Goal: Book appointment/travel/reservation

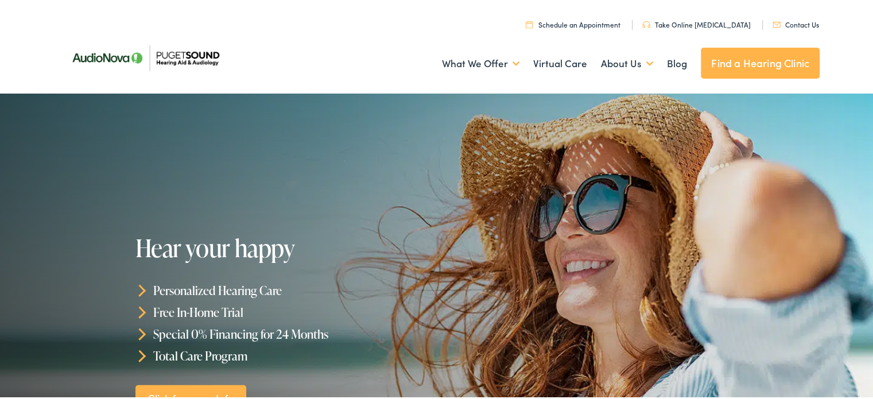
click at [716, 22] on link "Take Online [MEDICAL_DATA]" at bounding box center [696, 23] width 108 height 10
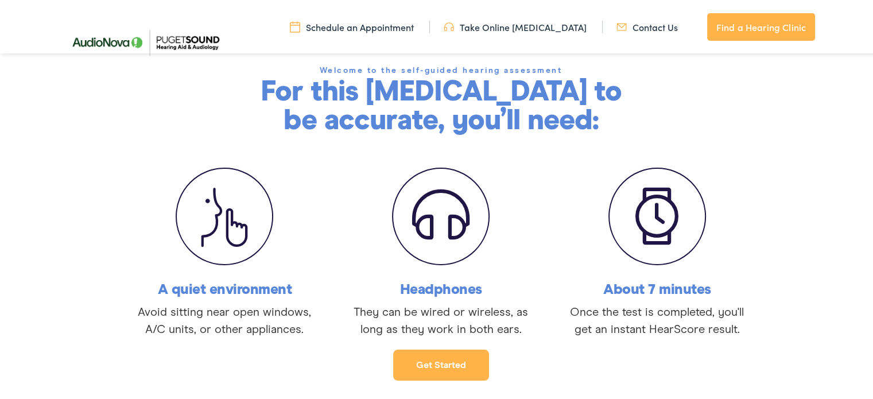
scroll to position [129, 0]
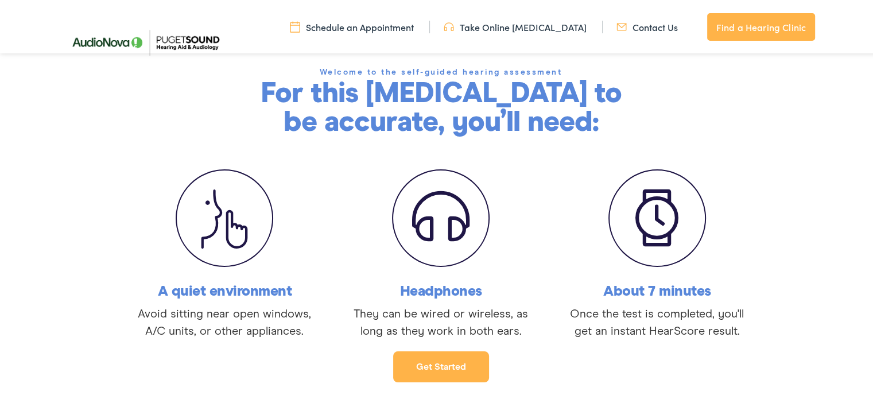
click at [797, 229] on div "A quiet environment Avoid sitting near open windows, A/C units, or other applia…" at bounding box center [441, 250] width 882 height 175
click at [430, 371] on link "Get started" at bounding box center [441, 365] width 96 height 31
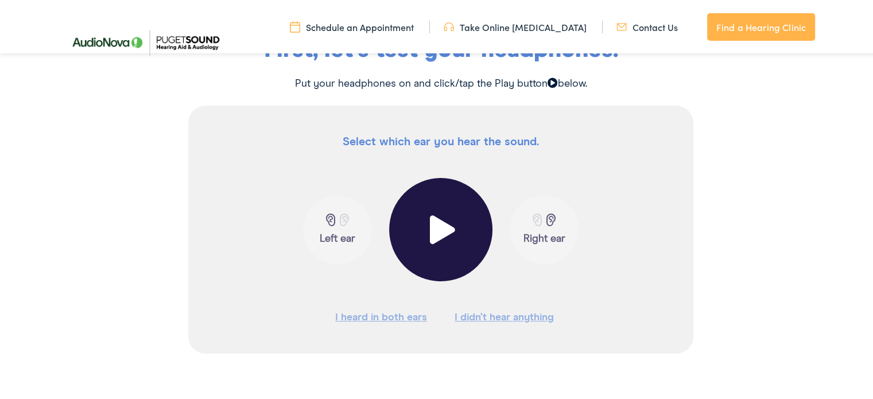
scroll to position [215, 0]
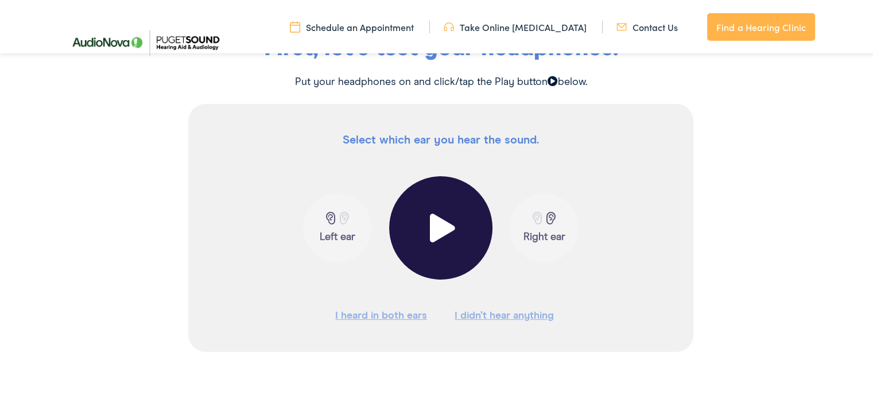
click at [437, 240] on span at bounding box center [441, 226] width 28 height 29
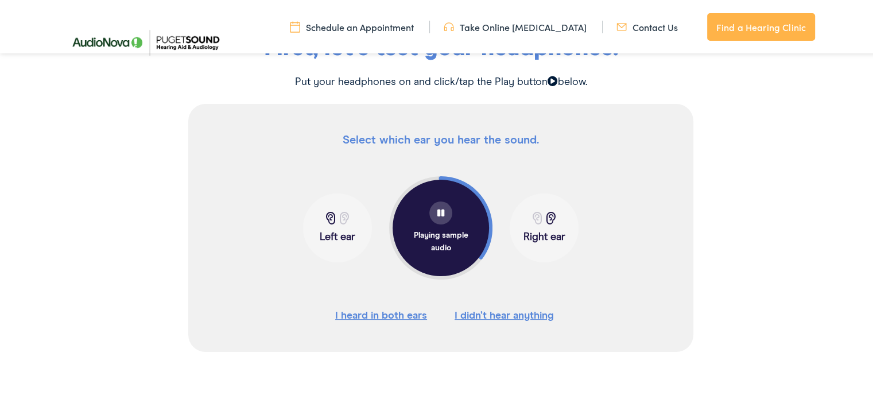
click at [324, 224] on button "Left ear" at bounding box center [337, 226] width 69 height 69
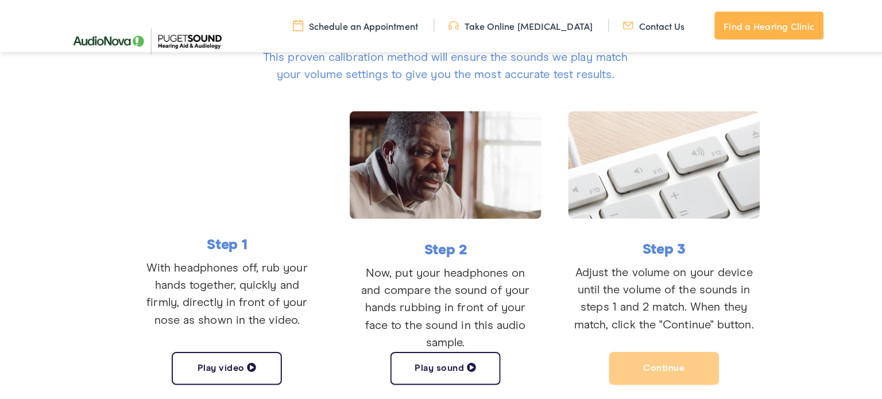
scroll to position [227, 0]
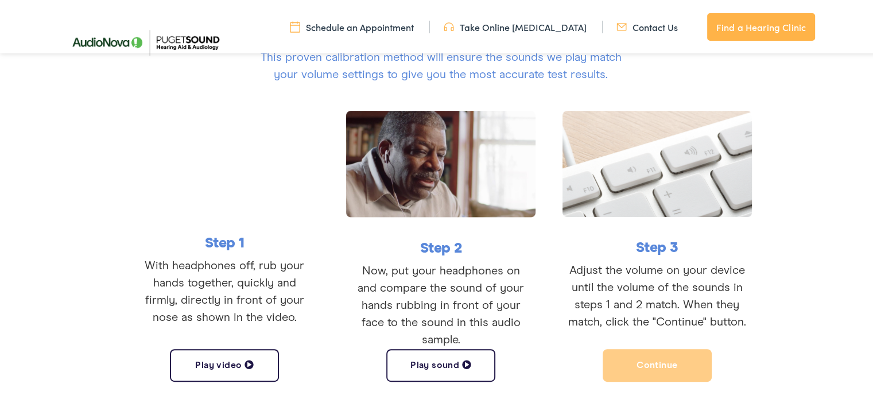
click at [462, 360] on span at bounding box center [466, 362] width 9 height 9
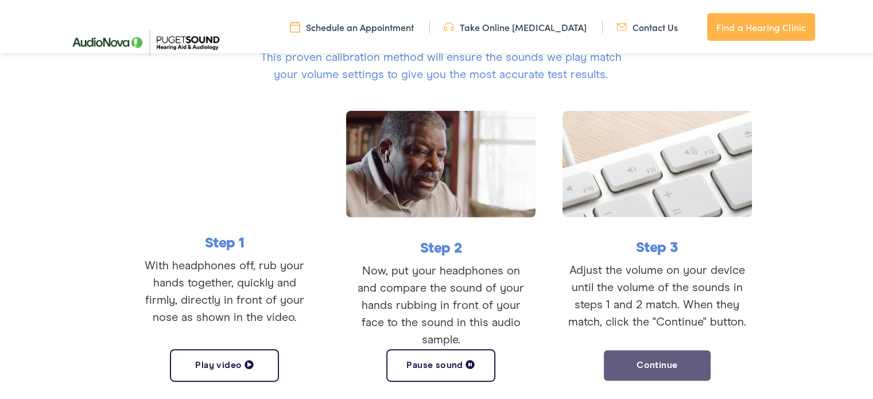
click at [615, 355] on button "Continue" at bounding box center [657, 363] width 109 height 33
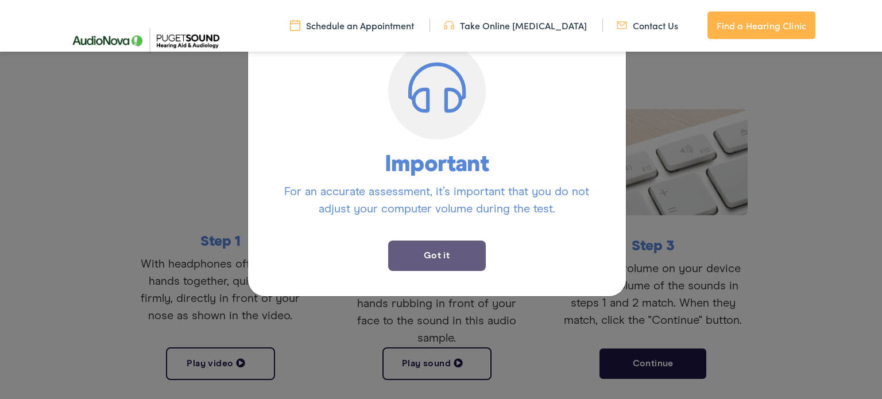
click at [437, 250] on button "Got it" at bounding box center [437, 256] width 98 height 30
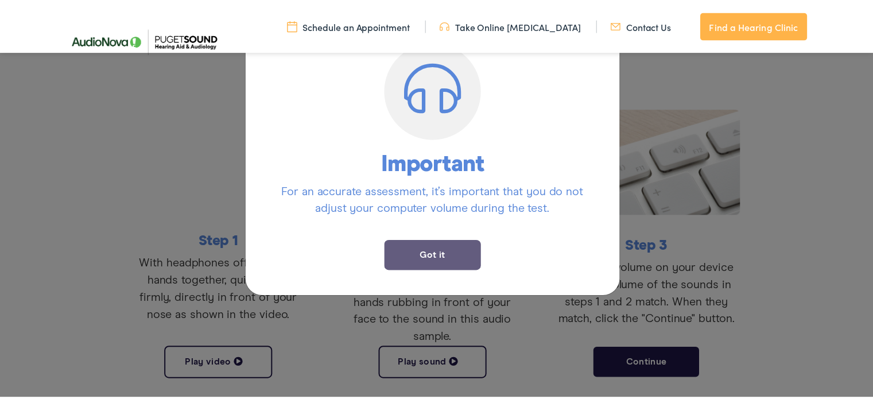
scroll to position [206, 0]
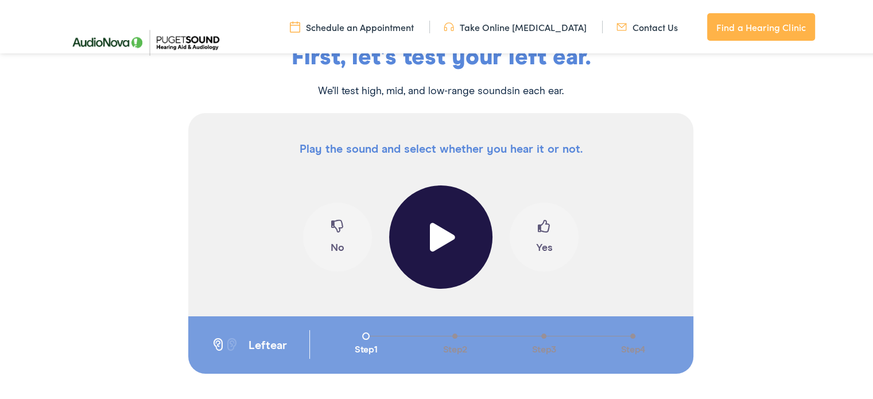
click at [437, 250] on button at bounding box center [440, 235] width 103 height 103
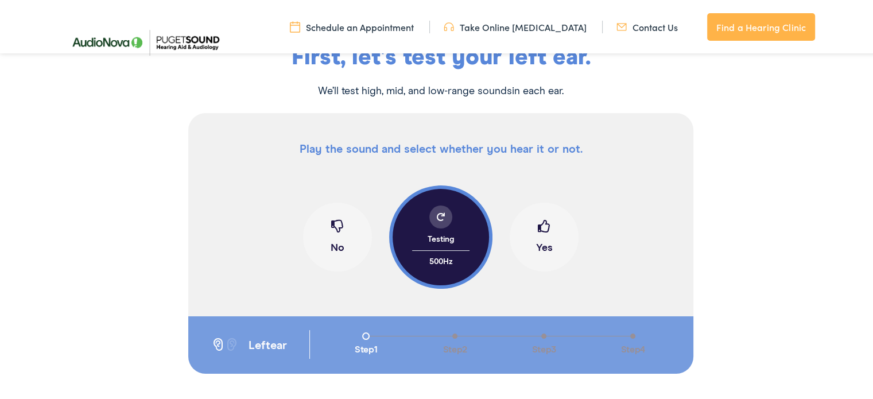
click at [436, 210] on div at bounding box center [440, 215] width 23 height 23
click at [545, 229] on span at bounding box center [544, 229] width 13 height 22
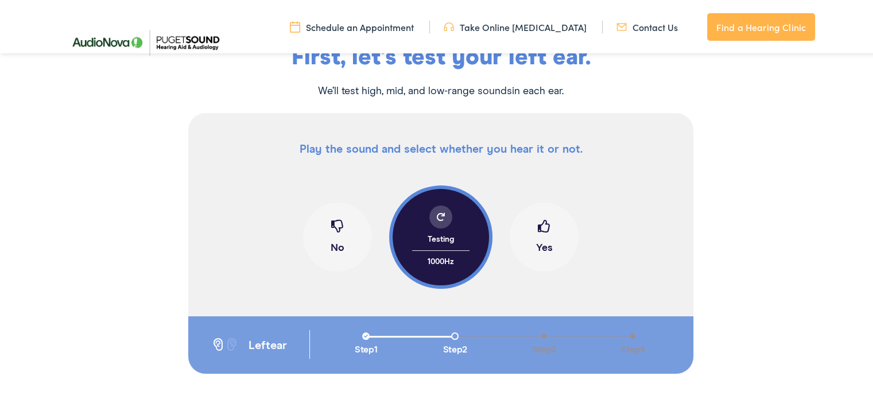
click at [545, 229] on span at bounding box center [544, 229] width 13 height 22
click at [437, 212] on span at bounding box center [441, 215] width 8 height 8
click at [538, 223] on span at bounding box center [544, 229] width 13 height 22
click at [437, 215] on span at bounding box center [441, 215] width 8 height 8
click at [538, 226] on span at bounding box center [544, 229] width 13 height 22
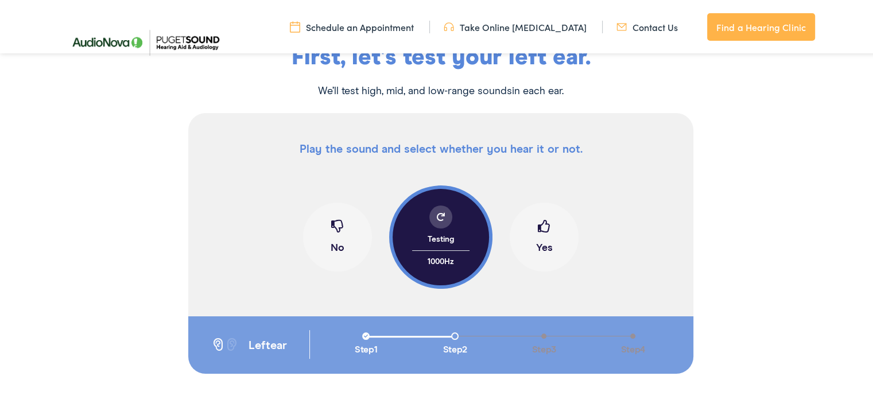
click at [538, 226] on span at bounding box center [544, 229] width 13 height 22
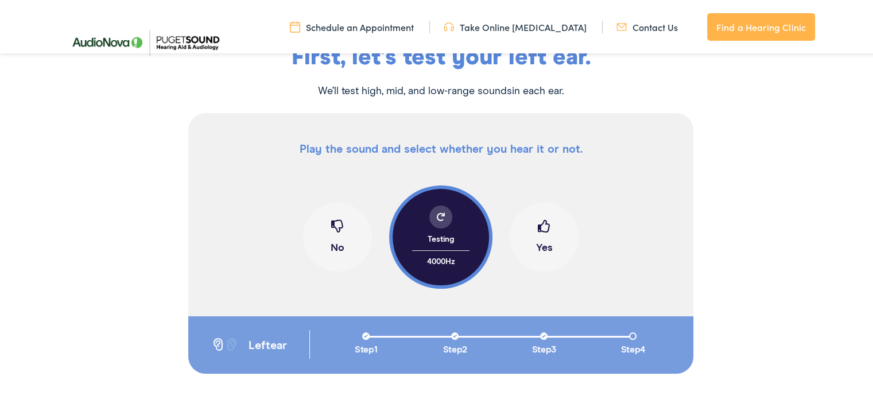
click at [538, 226] on span at bounding box center [544, 229] width 13 height 22
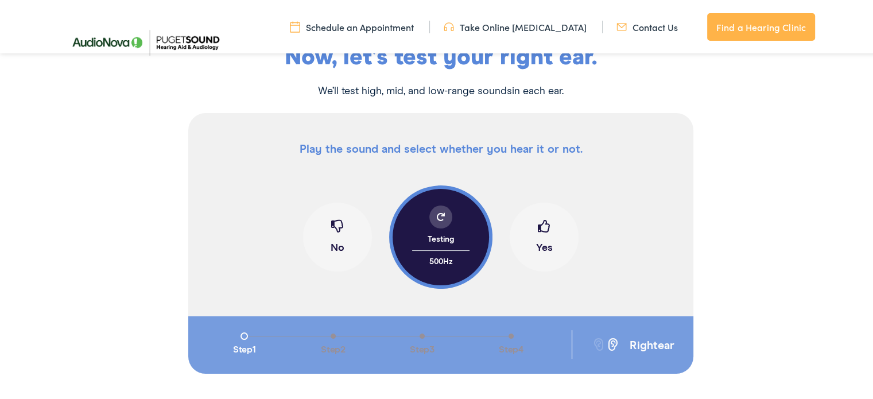
click at [538, 226] on span at bounding box center [544, 229] width 13 height 22
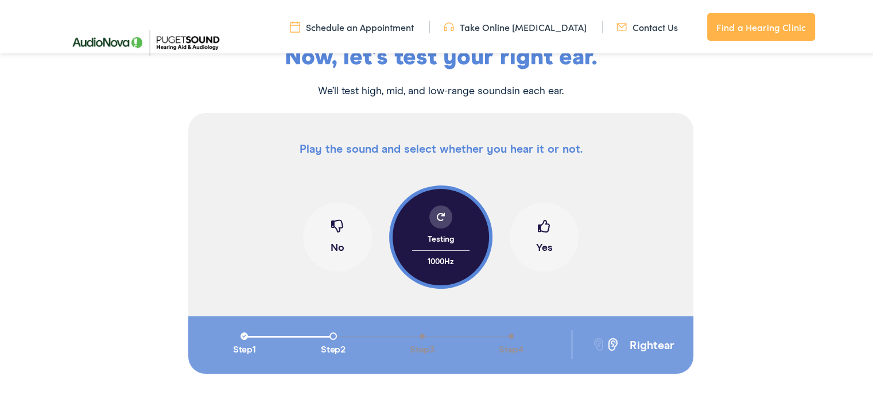
click at [538, 226] on span at bounding box center [544, 229] width 13 height 22
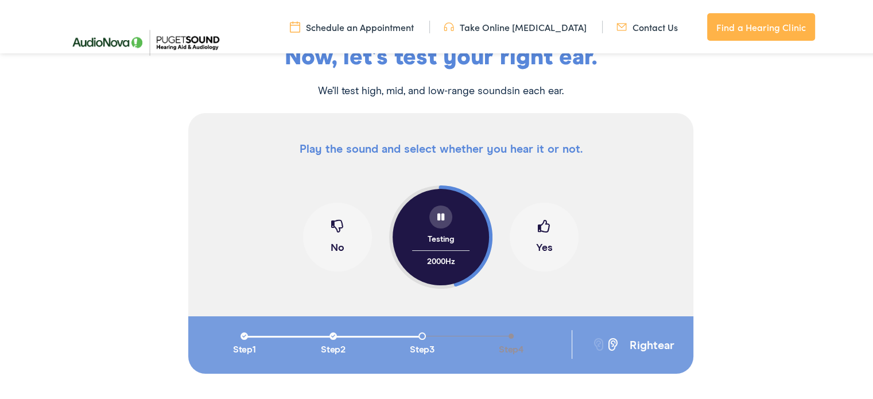
click at [538, 226] on span at bounding box center [544, 229] width 13 height 22
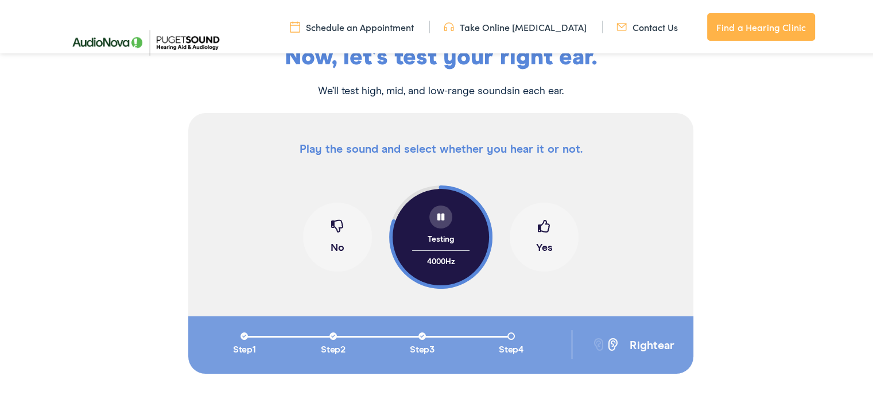
click at [538, 226] on span at bounding box center [544, 229] width 13 height 22
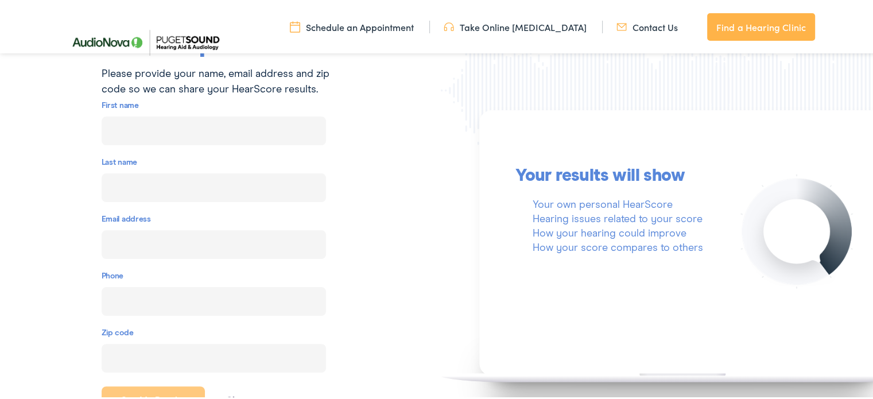
scroll to position [225, 0]
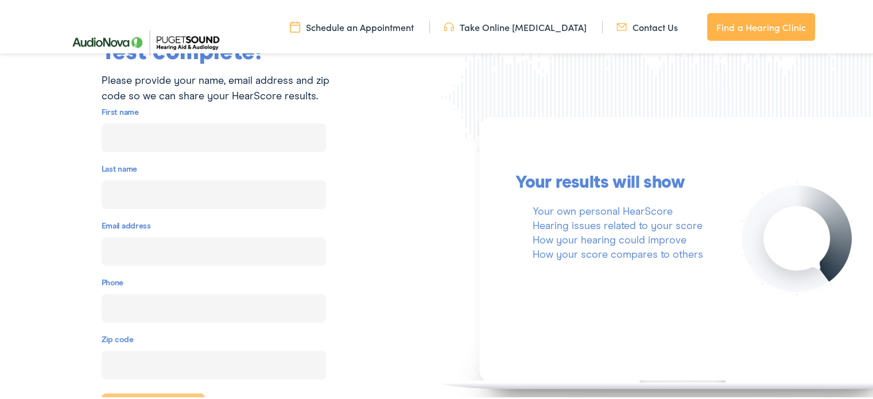
click at [224, 122] on input "text" at bounding box center [214, 136] width 224 height 29
type input "Jeff"
type input "Adams"
type input "j.adams.0110@hotmail.com"
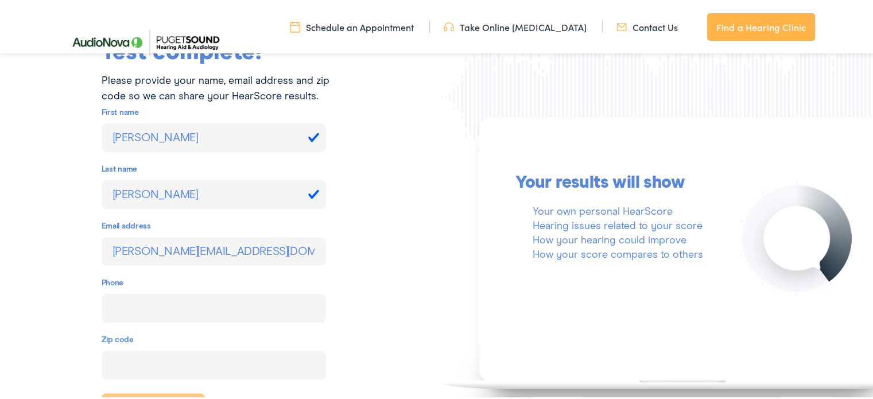
type input "(425) 365-3973"
type input "98043"
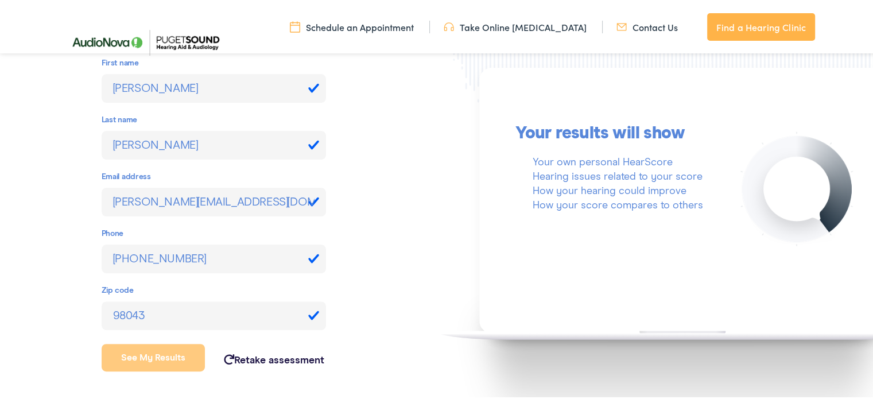
click at [166, 370] on button "See my results" at bounding box center [154, 356] width 104 height 28
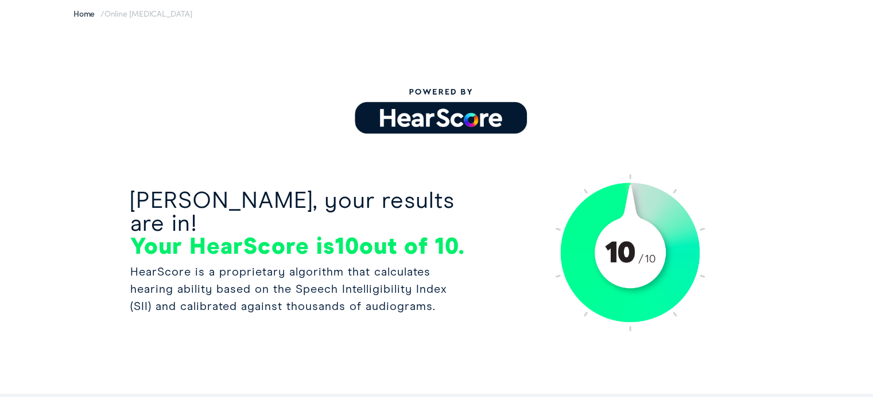
scroll to position [0, 0]
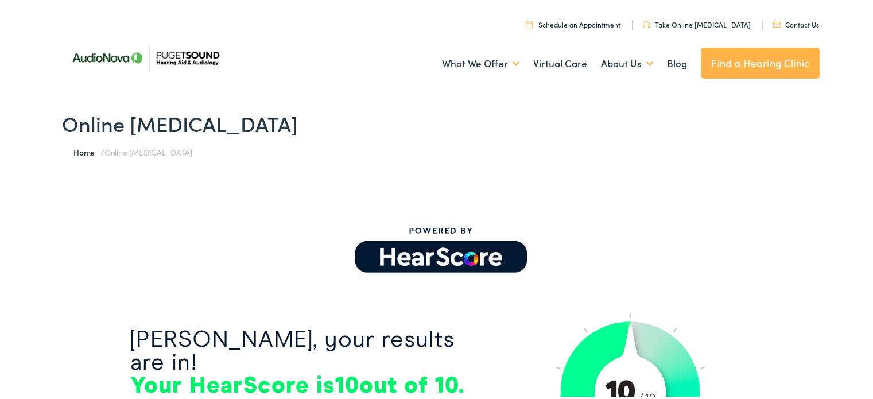
click at [790, 14] on ul "Schedule an Appointment Take Online Hearing Test Contact Us Find a Hearing Clin…" at bounding box center [445, 21] width 766 height 15
click at [797, 22] on link "Contact Us" at bounding box center [796, 23] width 46 height 10
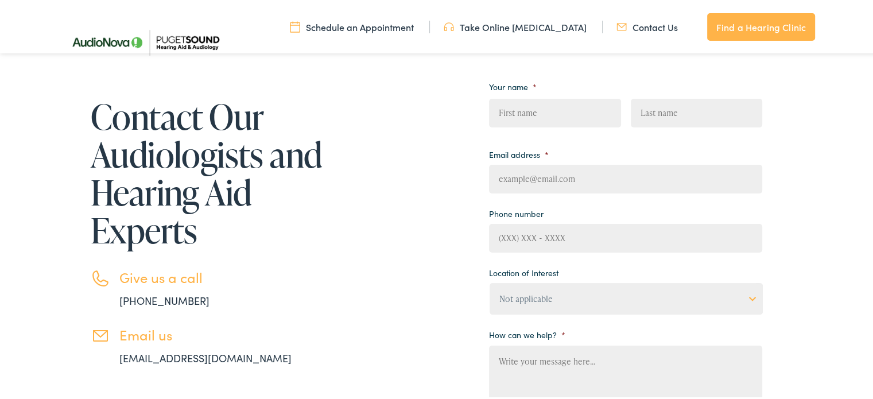
scroll to position [126, 0]
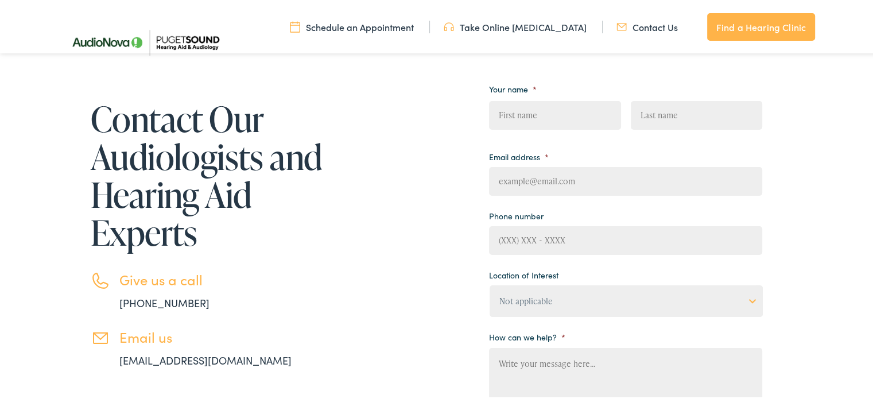
click at [568, 108] on input "First" at bounding box center [554, 113] width 131 height 29
type input "Jeff"
type input "Adams"
type input "j.adams.0110@hotmail.com"
type input "(425) 365-3973"
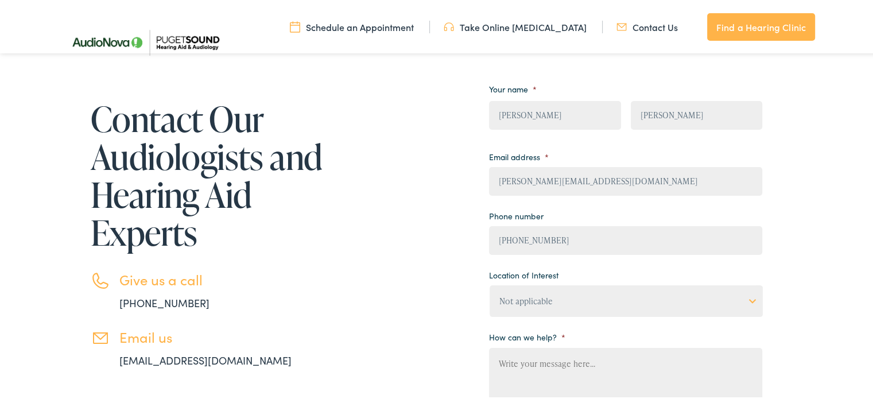
click at [577, 300] on select "Not applicable Audiology & Hearing Clinic, Paris Blount Hearing & Speech, Maryv…" at bounding box center [626, 300] width 273 height 32
click at [411, 160] on div "Contact Our Audiologists and Hearing Aid Experts Give us a call 888-480-2052 Em…" at bounding box center [412, 318] width 700 height 498
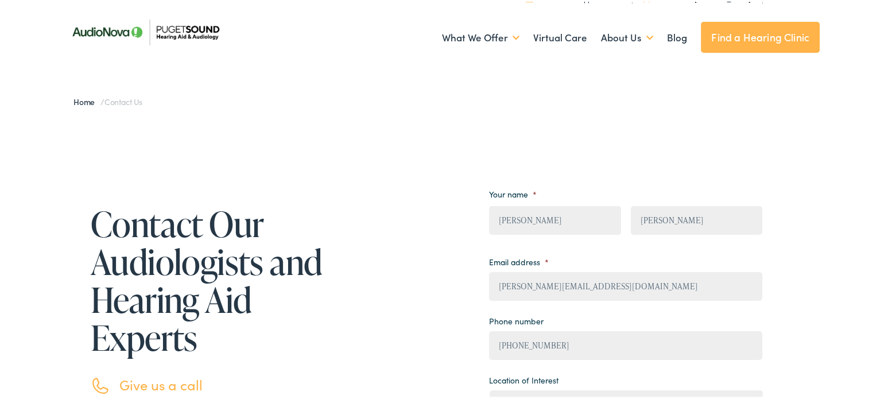
scroll to position [0, 0]
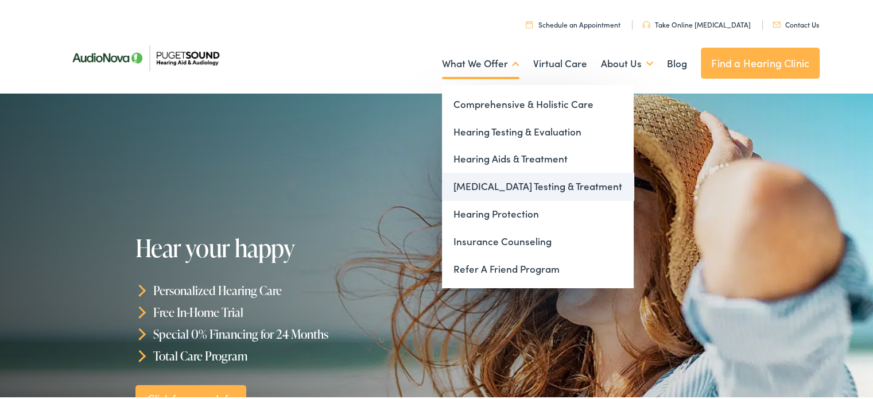
click at [486, 182] on link "[MEDICAL_DATA] Testing & Treatment" at bounding box center [538, 185] width 192 height 28
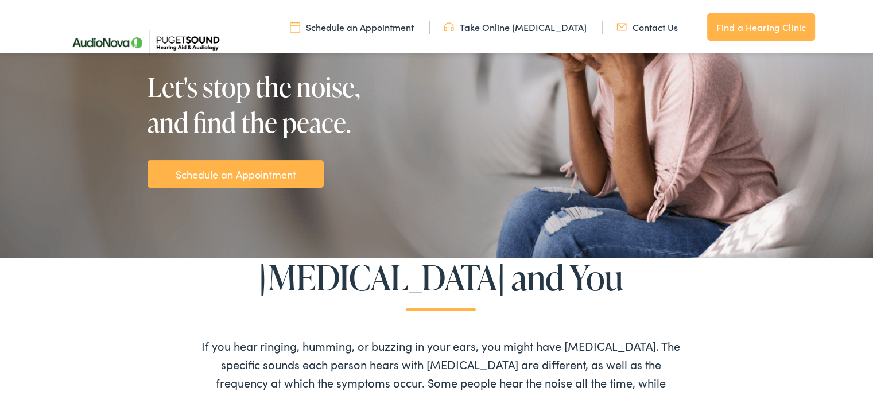
scroll to position [236, 0]
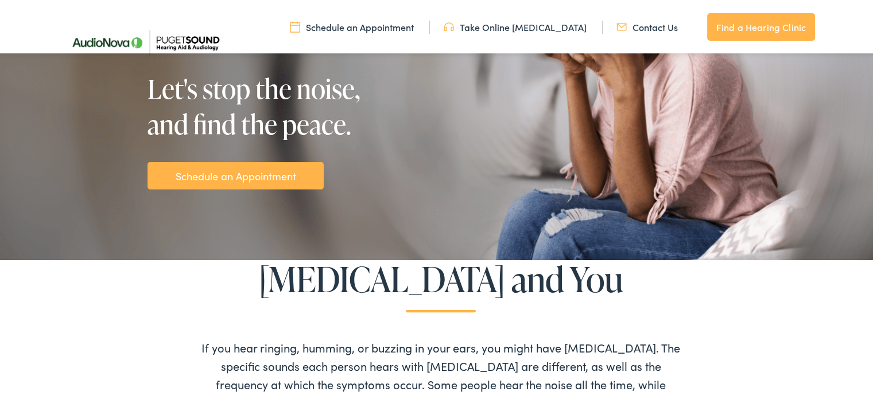
click at [293, 174] on div "Schedule an Appointment" at bounding box center [236, 174] width 176 height 28
click at [249, 170] on link "Schedule an Appointment" at bounding box center [236, 173] width 121 height 15
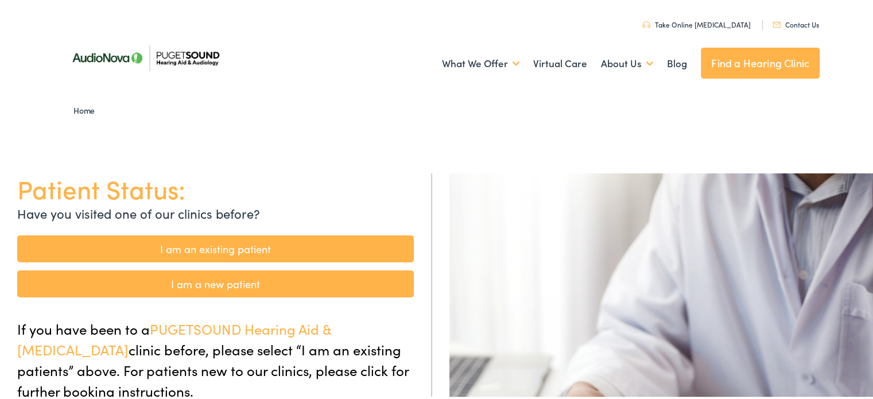
click at [264, 286] on link "I am a new patient" at bounding box center [215, 282] width 397 height 27
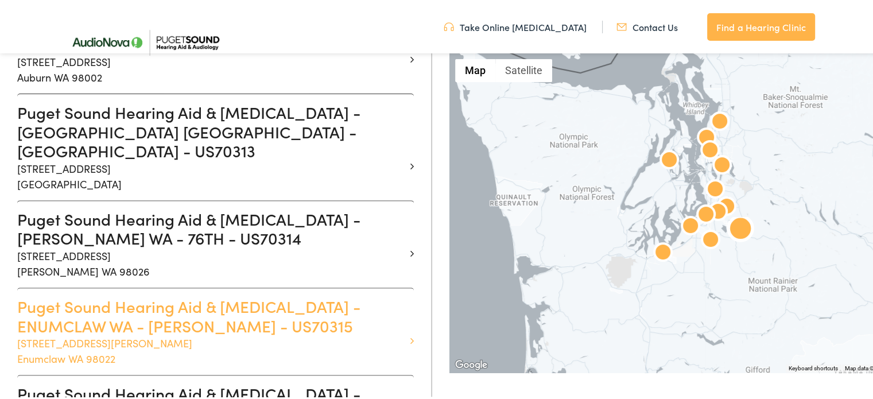
scroll to position [416, 0]
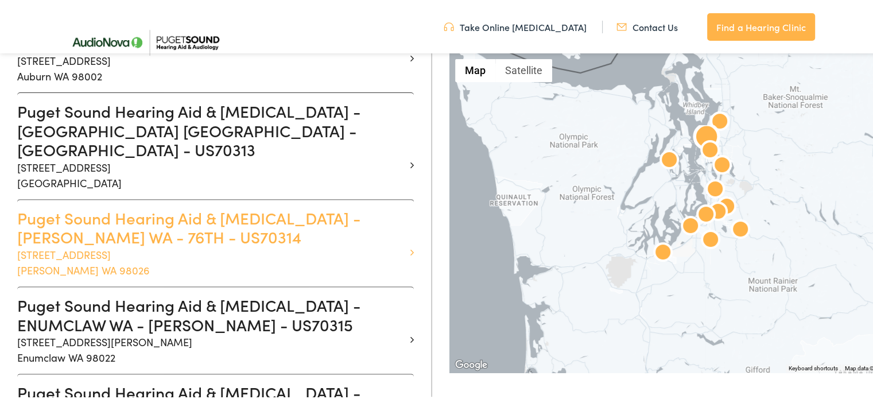
click at [131, 207] on h3 "Puget Sound Hearing Aid & Audiology - EDMONDS WA - 76TH - US70314" at bounding box center [211, 226] width 388 height 38
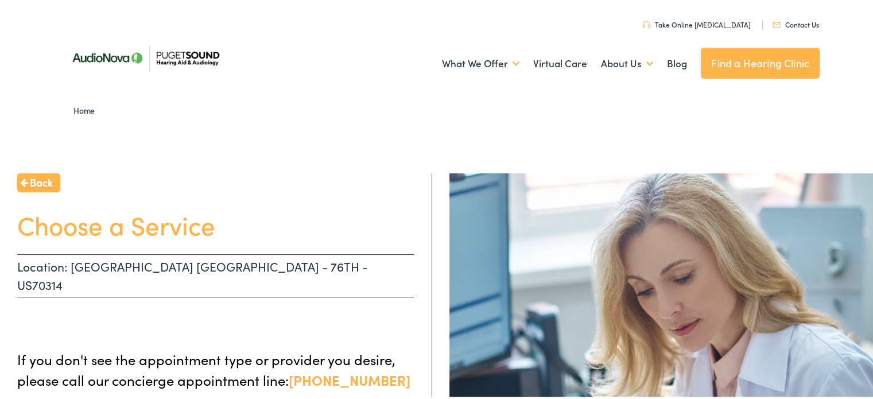
click at [220, 271] on p "Location: EDMONDS WA - 76TH - US70314" at bounding box center [215, 274] width 397 height 43
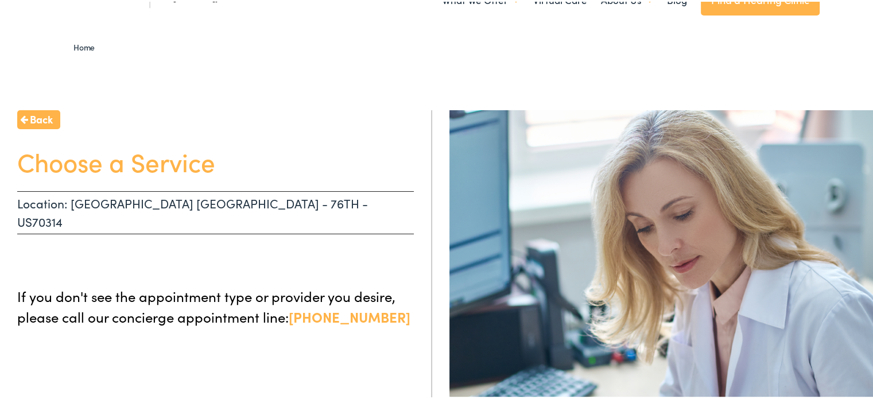
scroll to position [62, 0]
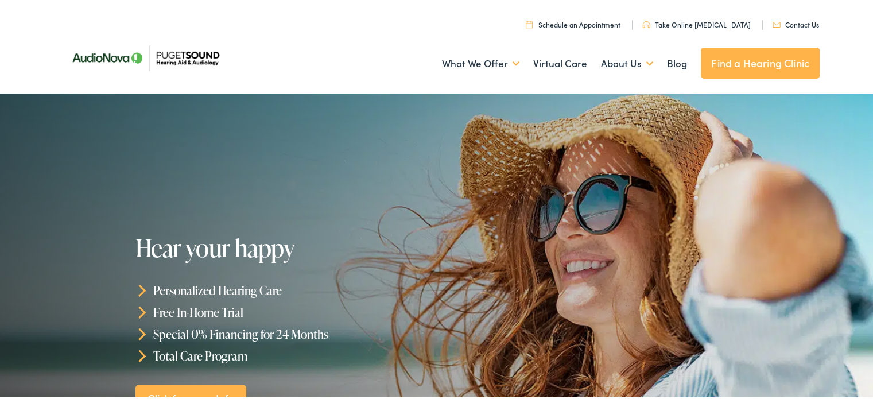
click at [609, 22] on link "Schedule an Appointment" at bounding box center [573, 23] width 95 height 10
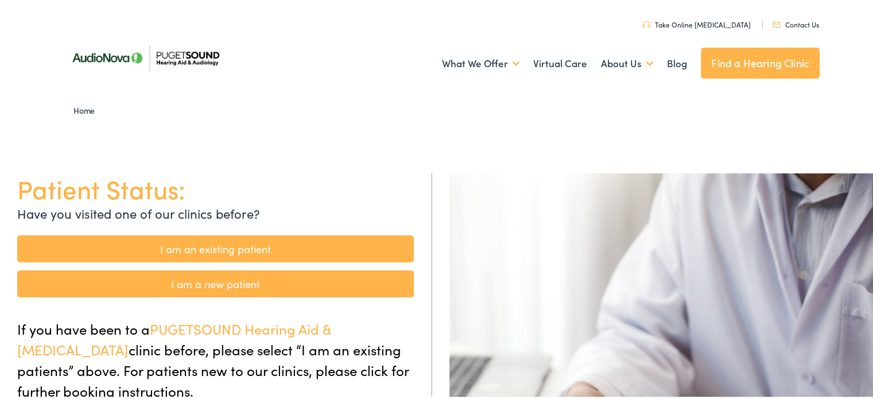
click at [297, 281] on link "I am a new patient" at bounding box center [215, 282] width 397 height 27
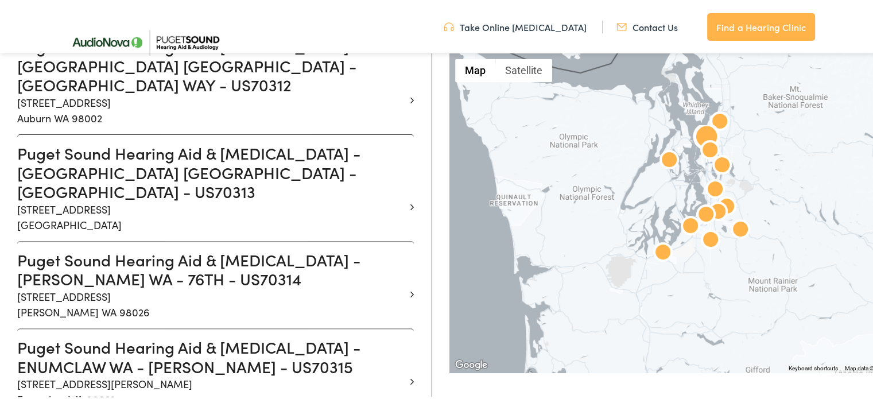
scroll to position [374, 0]
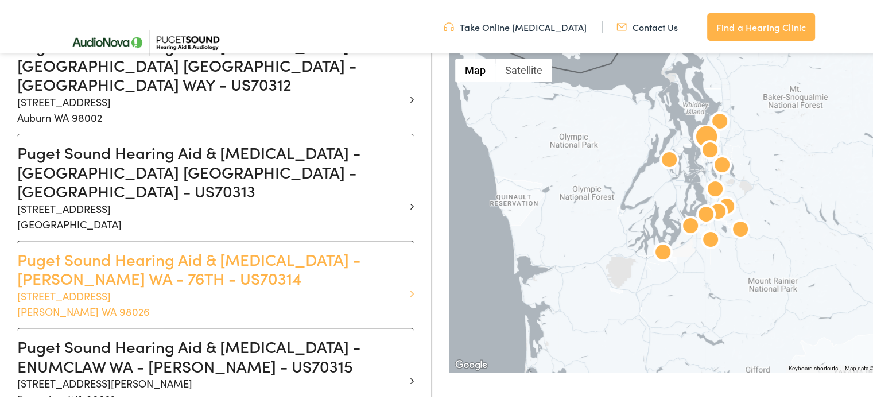
click at [142, 248] on h3 "Puget Sound Hearing Aid & [MEDICAL_DATA] - [PERSON_NAME] WA - 76TH - US70314" at bounding box center [211, 267] width 388 height 38
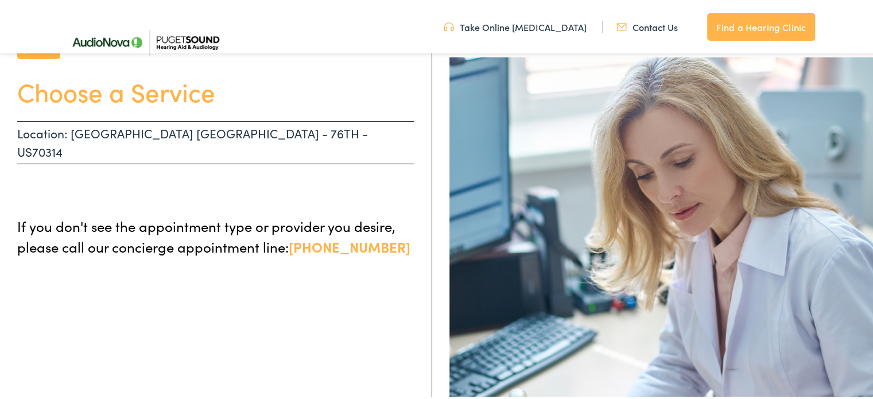
scroll to position [144, 0]
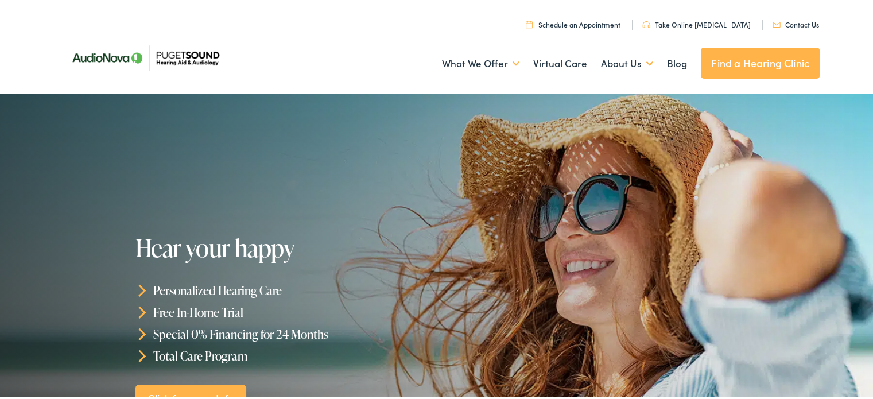
click at [596, 24] on link "Schedule an Appointment" at bounding box center [573, 23] width 95 height 10
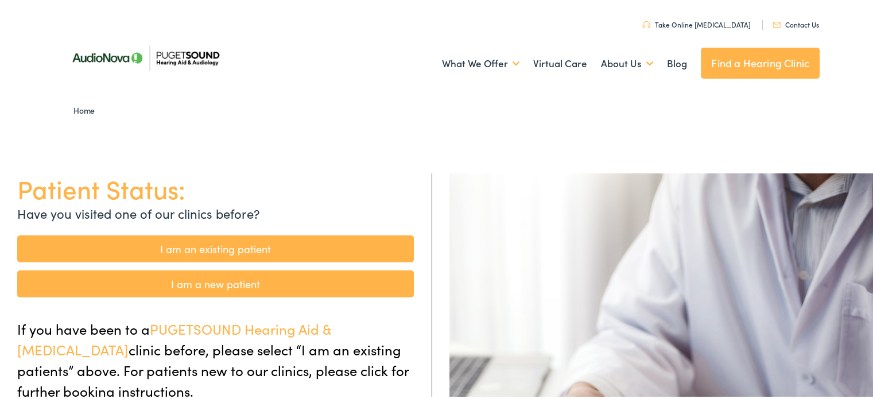
click at [141, 286] on link "I am a new patient" at bounding box center [215, 282] width 397 height 27
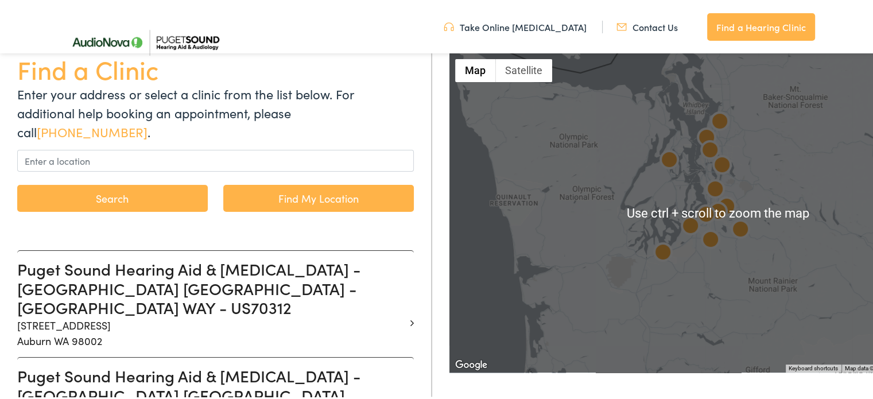
scroll to position [152, 0]
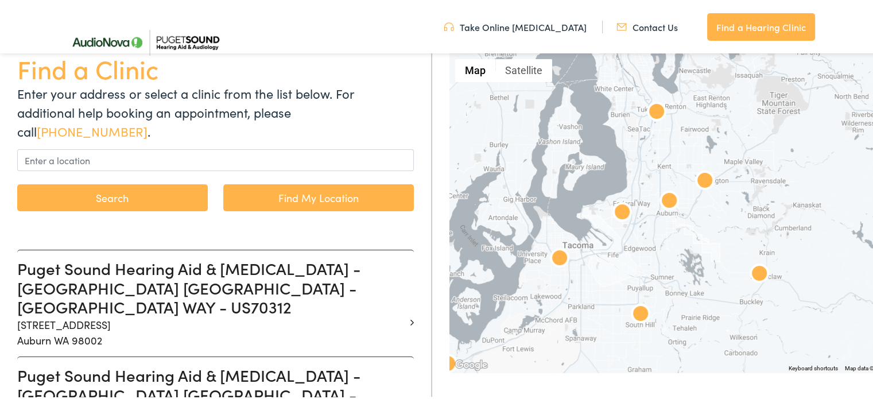
click at [710, 161] on div at bounding box center [717, 211] width 537 height 319
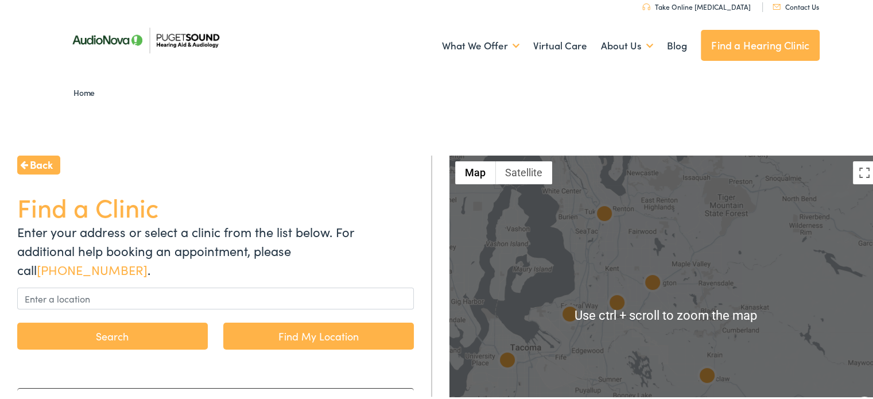
scroll to position [15, 0]
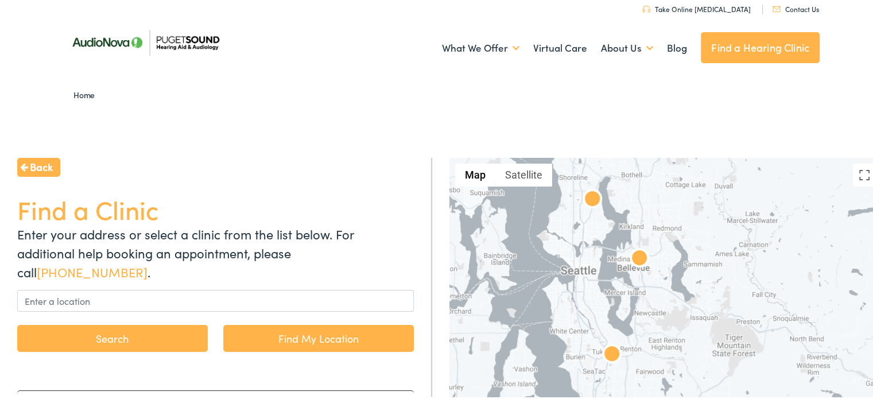
drag, startPoint x: 703, startPoint y: 214, endPoint x: 712, endPoint y: 351, distance: 137.5
click at [712, 351] on div at bounding box center [665, 315] width 432 height 319
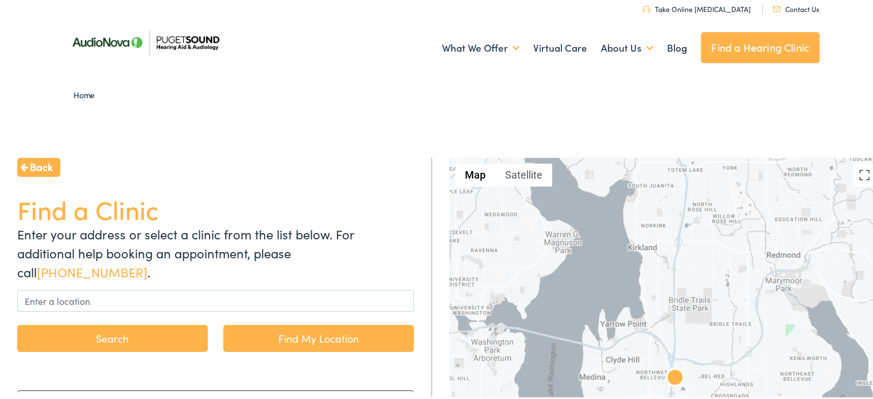
drag, startPoint x: 613, startPoint y: 218, endPoint x: 638, endPoint y: 426, distance: 209.8
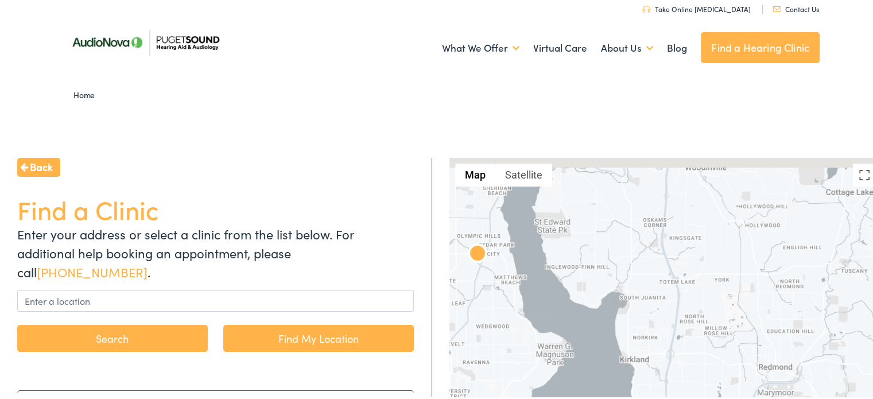
drag, startPoint x: 689, startPoint y: 211, endPoint x: 675, endPoint y: 325, distance: 115.6
click at [675, 325] on div at bounding box center [665, 315] width 432 height 319
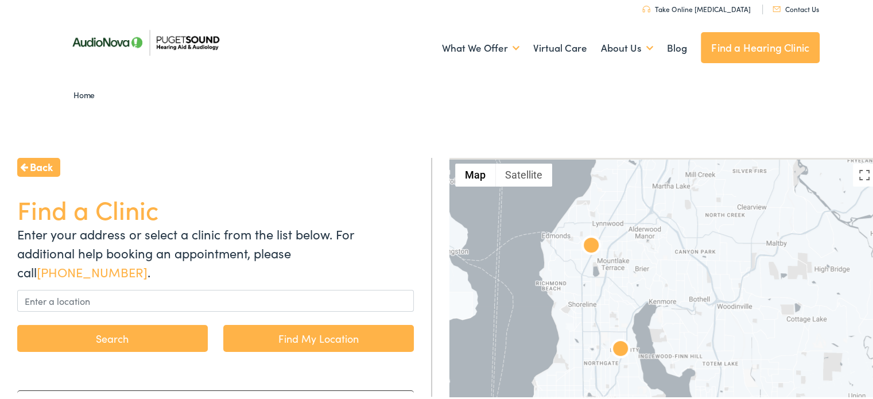
drag, startPoint x: 656, startPoint y: 297, endPoint x: 716, endPoint y: 375, distance: 99.0
click at [716, 375] on div at bounding box center [665, 315] width 432 height 319
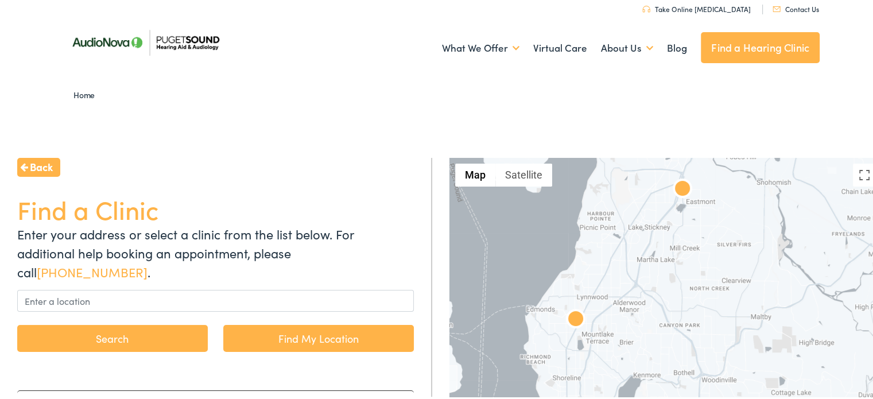
drag, startPoint x: 672, startPoint y: 269, endPoint x: 634, endPoint y: 318, distance: 62.1
click at [634, 318] on div at bounding box center [665, 315] width 432 height 319
drag, startPoint x: 664, startPoint y: 263, endPoint x: 658, endPoint y: 342, distance: 78.9
click at [658, 342] on div at bounding box center [665, 315] width 432 height 319
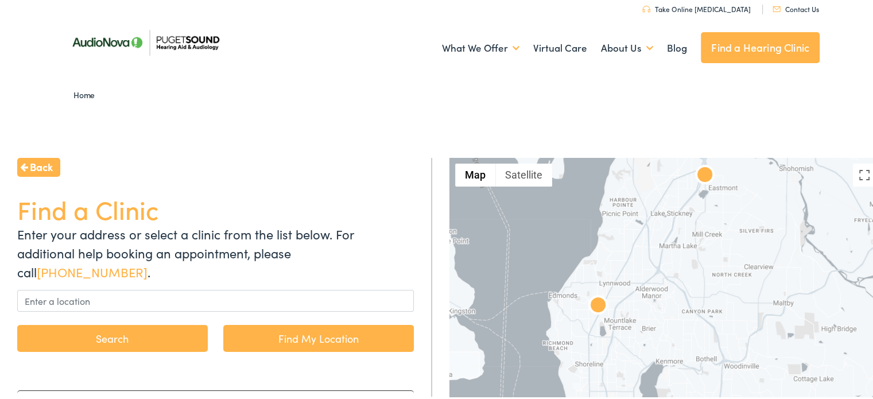
drag, startPoint x: 658, startPoint y: 342, endPoint x: 692, endPoint y: 202, distance: 143.5
click at [692, 202] on div at bounding box center [665, 315] width 432 height 319
click at [594, 293] on img at bounding box center [598, 303] width 28 height 28
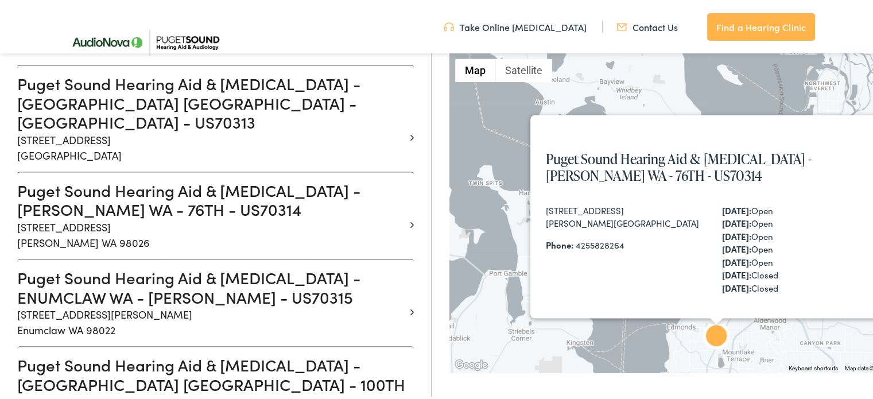
scroll to position [445, 0]
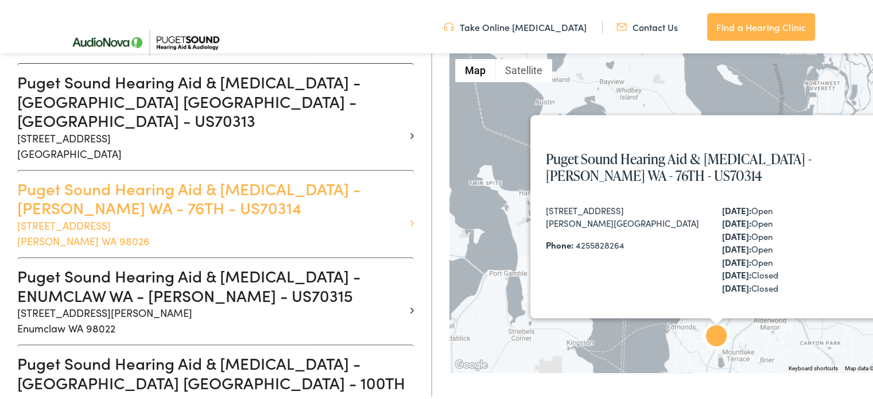
click at [313, 216] on p "21727 76th Ave W #A Edmonds WA 98026" at bounding box center [211, 231] width 388 height 31
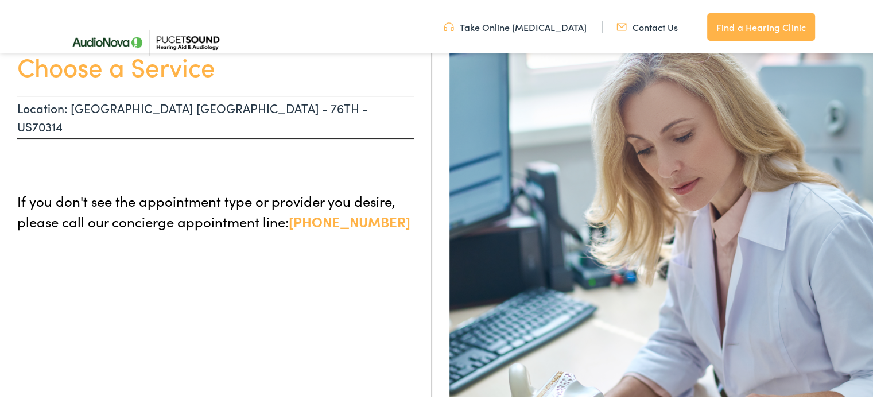
scroll to position [155, 0]
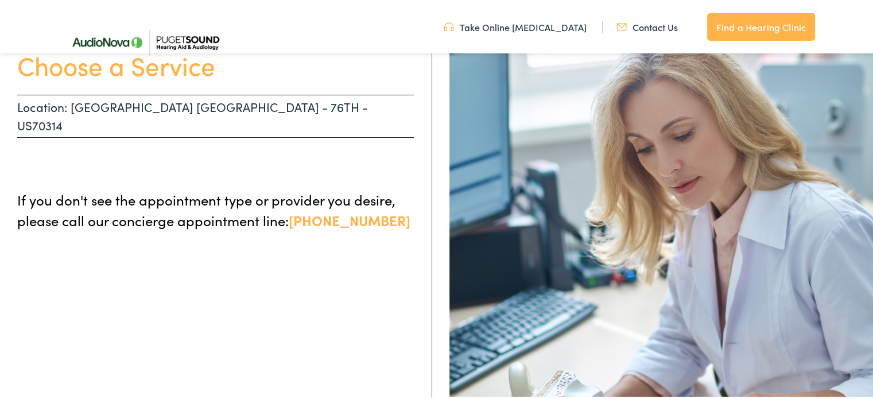
click at [611, 28] on li "Contact Us" at bounding box center [646, 25] width 88 height 13
click at [641, 30] on link "Contact Us" at bounding box center [647, 25] width 61 height 13
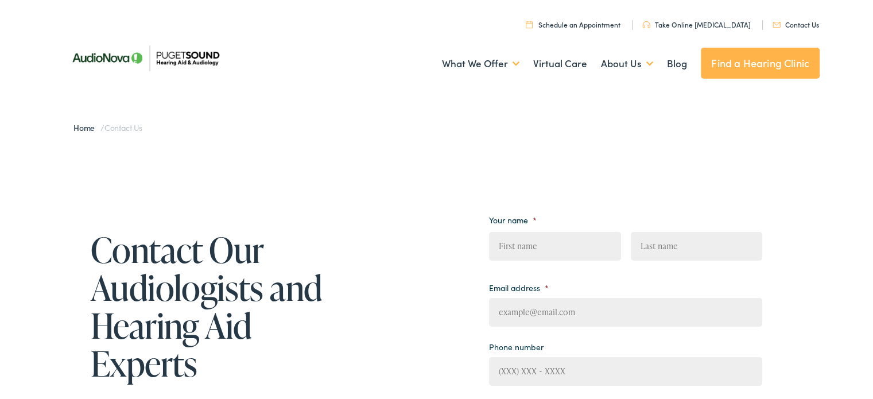
click at [575, 18] on link "Schedule an Appointment" at bounding box center [573, 23] width 95 height 10
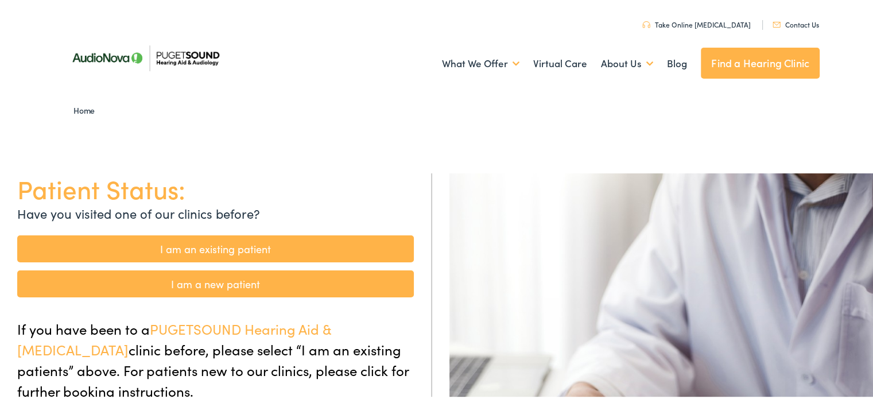
click at [744, 67] on link "Find a Hearing Clinic" at bounding box center [760, 61] width 119 height 31
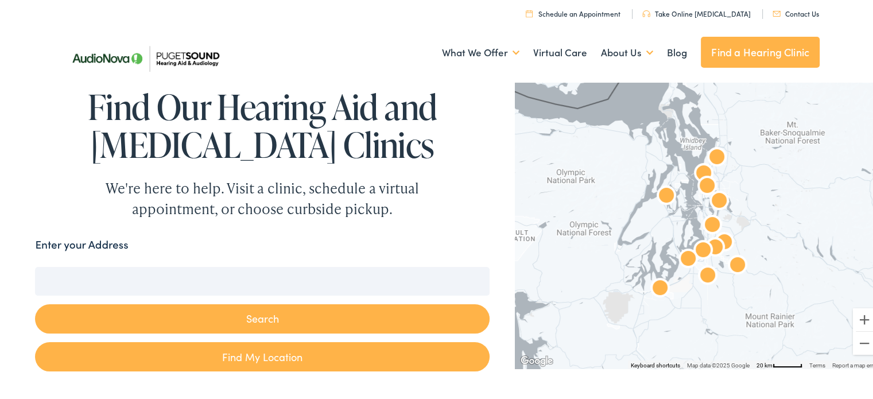
click at [696, 166] on img "AudioNova" at bounding box center [704, 173] width 28 height 28
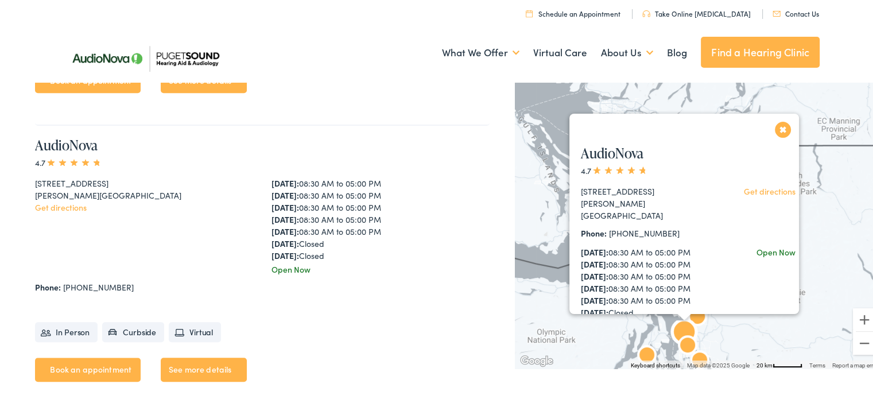
scroll to position [871, 0]
